Goal: Communication & Community: Answer question/provide support

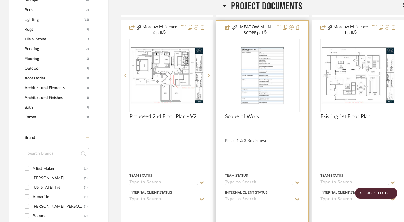
scroll to position [406, 0]
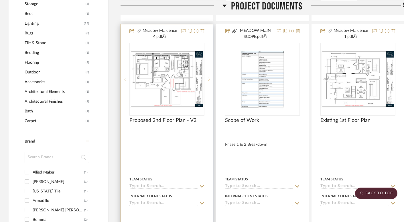
click at [209, 78] on icon at bounding box center [209, 79] width 2 height 4
click at [160, 87] on img "2" at bounding box center [167, 78] width 74 height 57
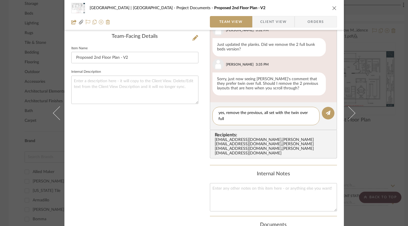
scroll to position [0, 0]
type textarea "yes, remove the previous, all set with the twin over full, we reviewed with her…"
click at [326, 115] on icon at bounding box center [328, 113] width 5 height 5
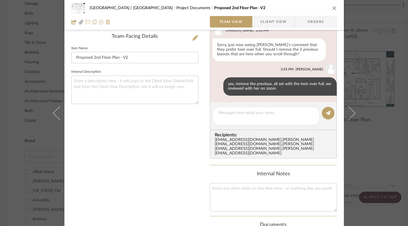
scroll to position [373, 0]
click at [334, 9] on icon "close" at bounding box center [334, 8] width 5 height 5
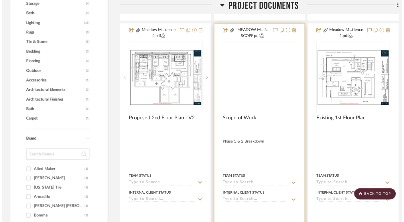
scroll to position [406, 0]
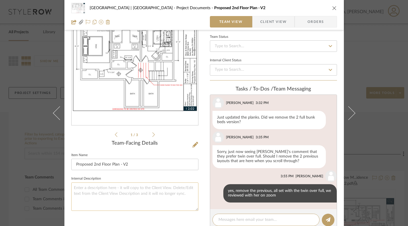
scroll to position [39, 0]
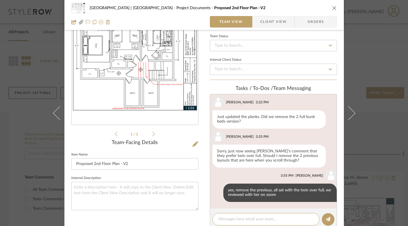
click at [152, 136] on icon at bounding box center [153, 134] width 3 height 5
click at [153, 132] on icon at bounding box center [153, 134] width 3 height 5
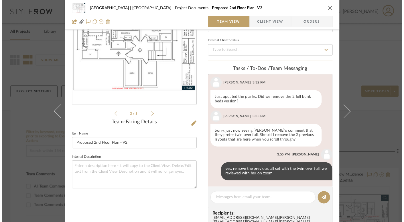
scroll to position [112, 0]
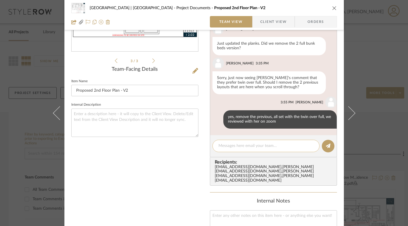
click at [278, 146] on textarea at bounding box center [266, 146] width 95 height 6
type textarea "y"
click at [329, 9] on div "[GEOGRAPHIC_DATA] | Vail Valley Project Documents Proposed 2nd Floor Plan - V2" at bounding box center [204, 7] width 266 height 11
click at [332, 9] on icon "close" at bounding box center [334, 8] width 5 height 5
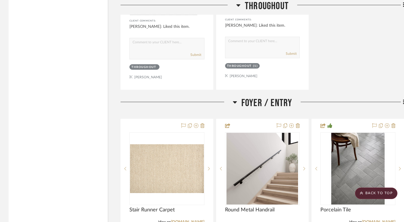
scroll to position [1735, 0]
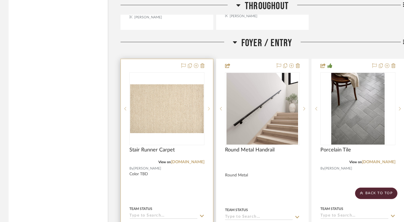
click at [209, 108] on icon at bounding box center [209, 109] width 2 height 4
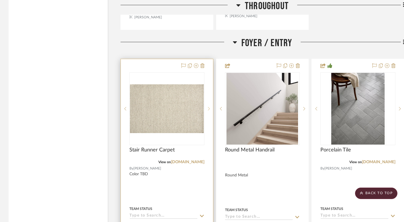
click at [209, 108] on icon at bounding box center [209, 109] width 2 height 4
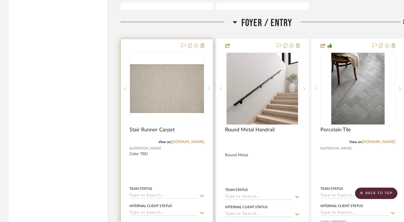
scroll to position [1756, 0]
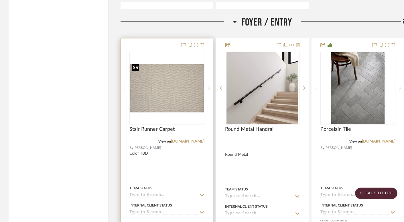
click at [177, 91] on img "2" at bounding box center [167, 88] width 74 height 49
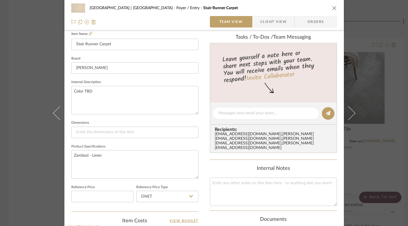
scroll to position [227, 0]
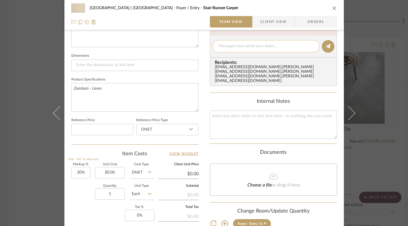
click at [239, 44] on textarea at bounding box center [266, 46] width 95 height 6
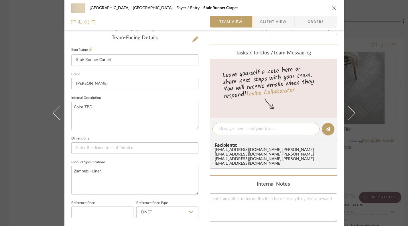
scroll to position [137, 0]
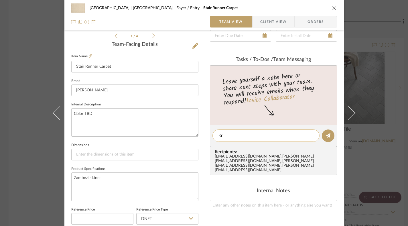
type textarea "K"
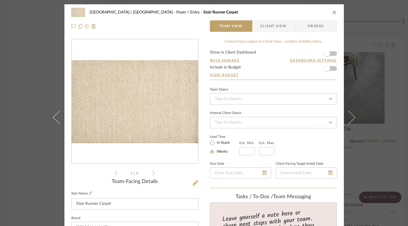
click at [193, 183] on icon at bounding box center [196, 183] width 6 height 6
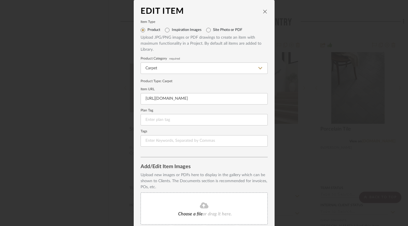
click at [264, 10] on icon "close" at bounding box center [265, 11] width 5 height 5
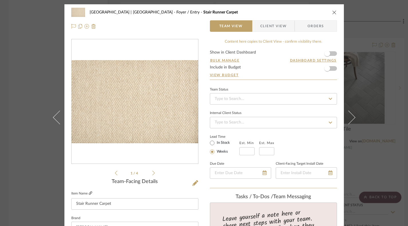
click at [89, 193] on icon at bounding box center [90, 192] width 3 height 3
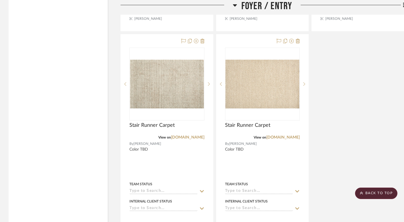
scroll to position [2089, 0]
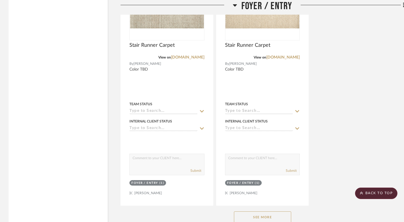
click at [275, 216] on button "See More" at bounding box center [262, 216] width 57 height 11
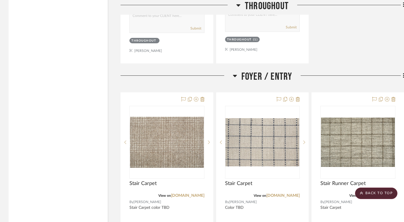
scroll to position [1481, 0]
